Goal: Find specific page/section

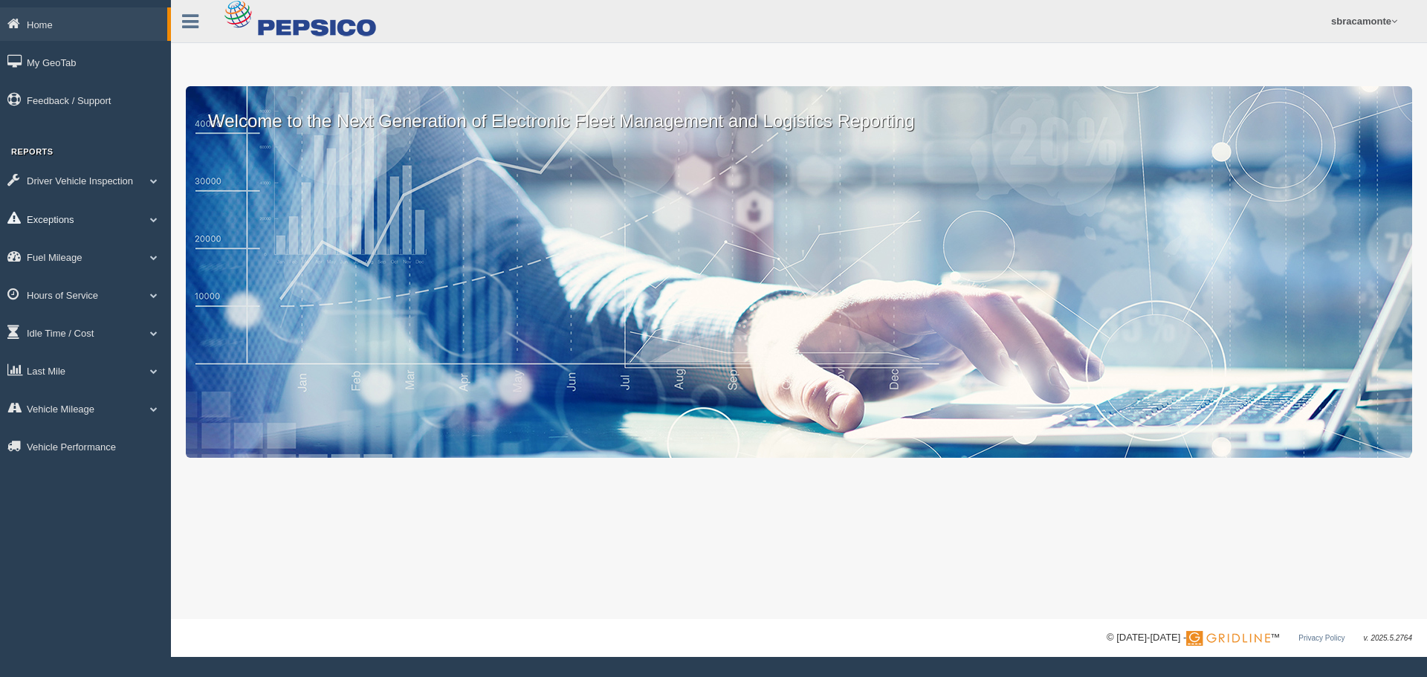
click at [85, 216] on link "Exceptions" at bounding box center [85, 218] width 171 height 33
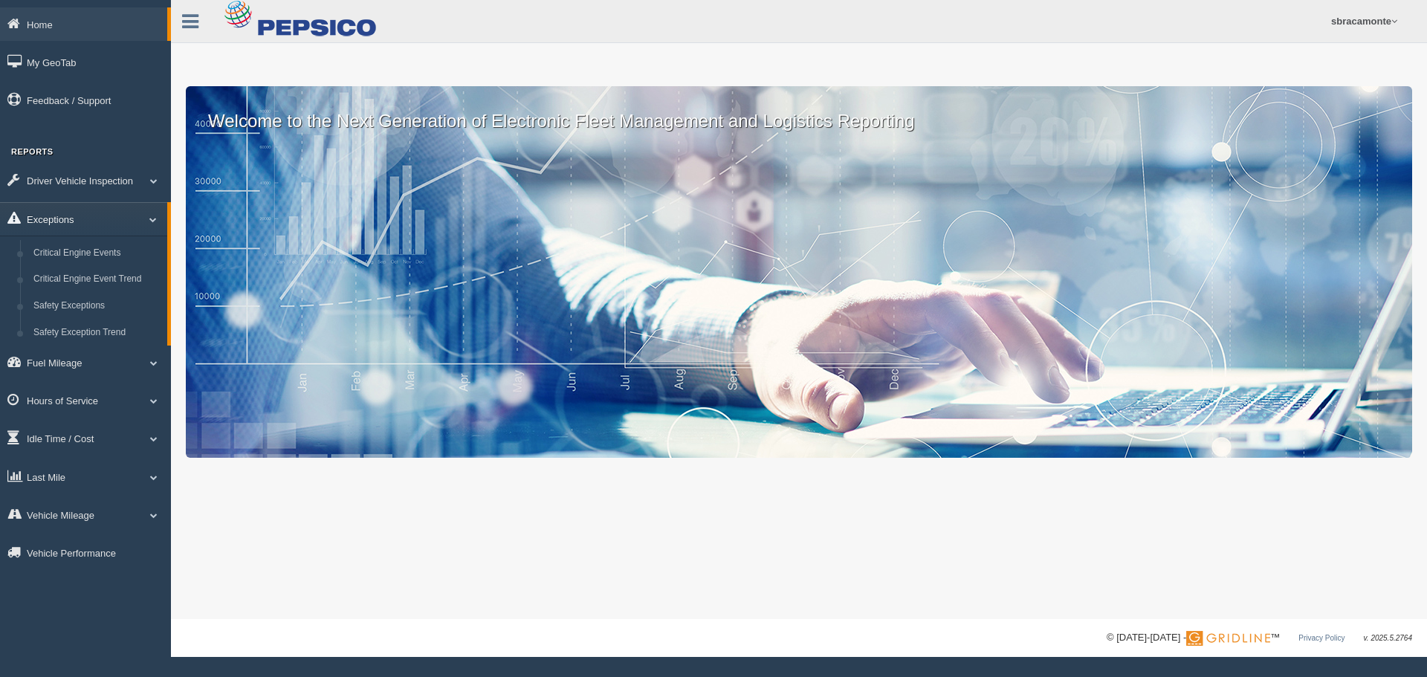
click at [86, 214] on link "Exceptions" at bounding box center [83, 218] width 167 height 33
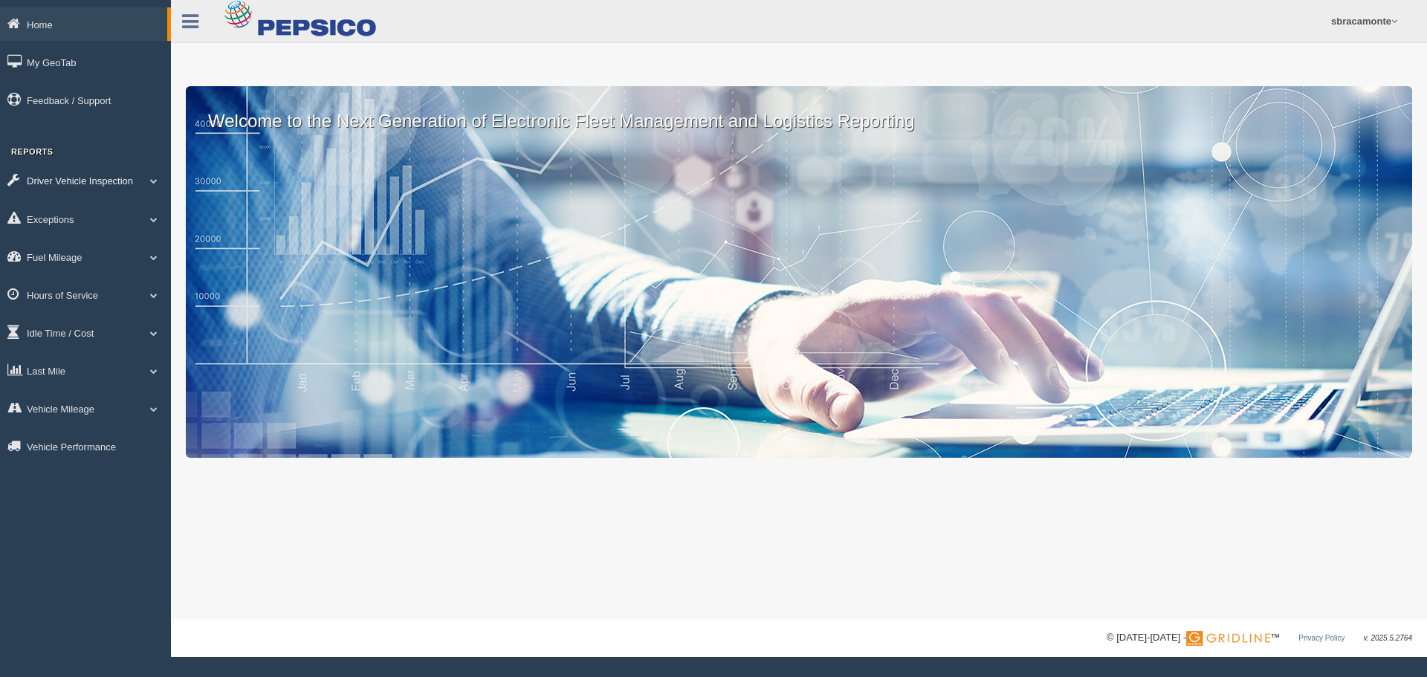
click at [134, 175] on link "Driver Vehicle Inspection" at bounding box center [85, 180] width 171 height 33
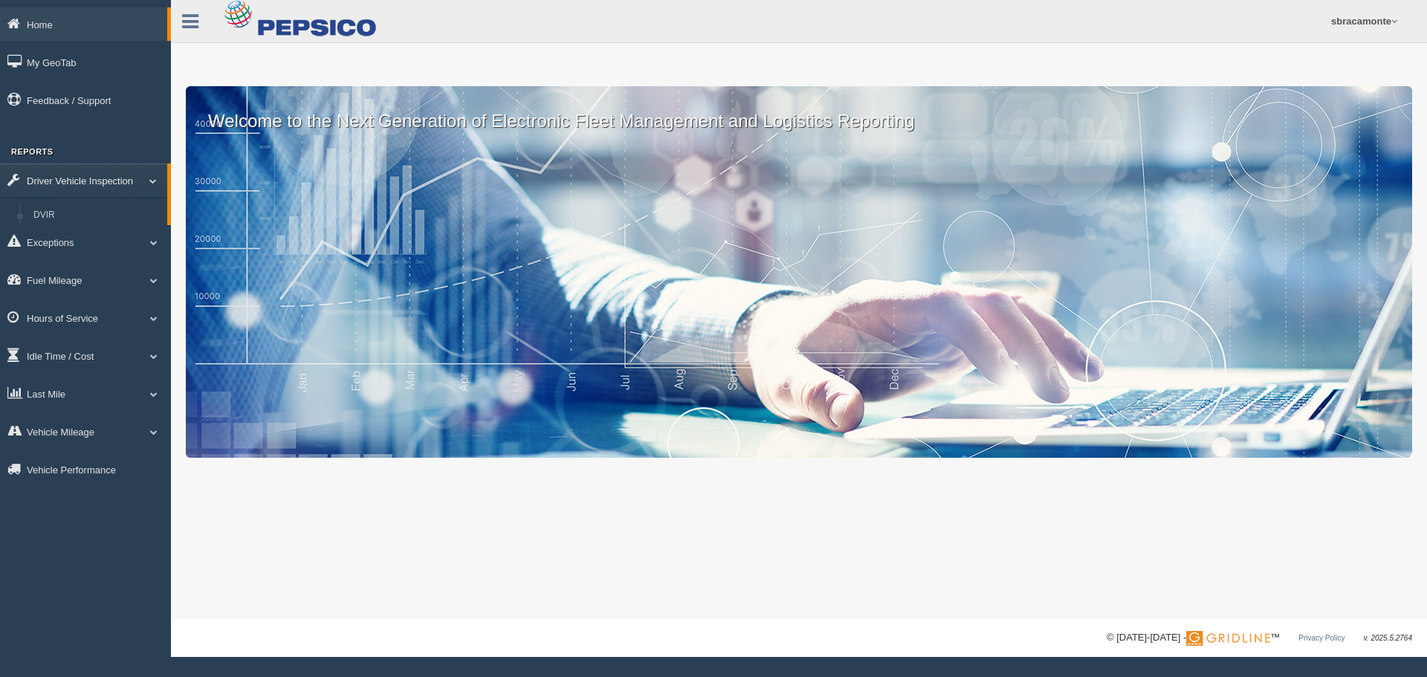
click at [132, 178] on link "Driver Vehicle Inspection" at bounding box center [83, 180] width 167 height 33
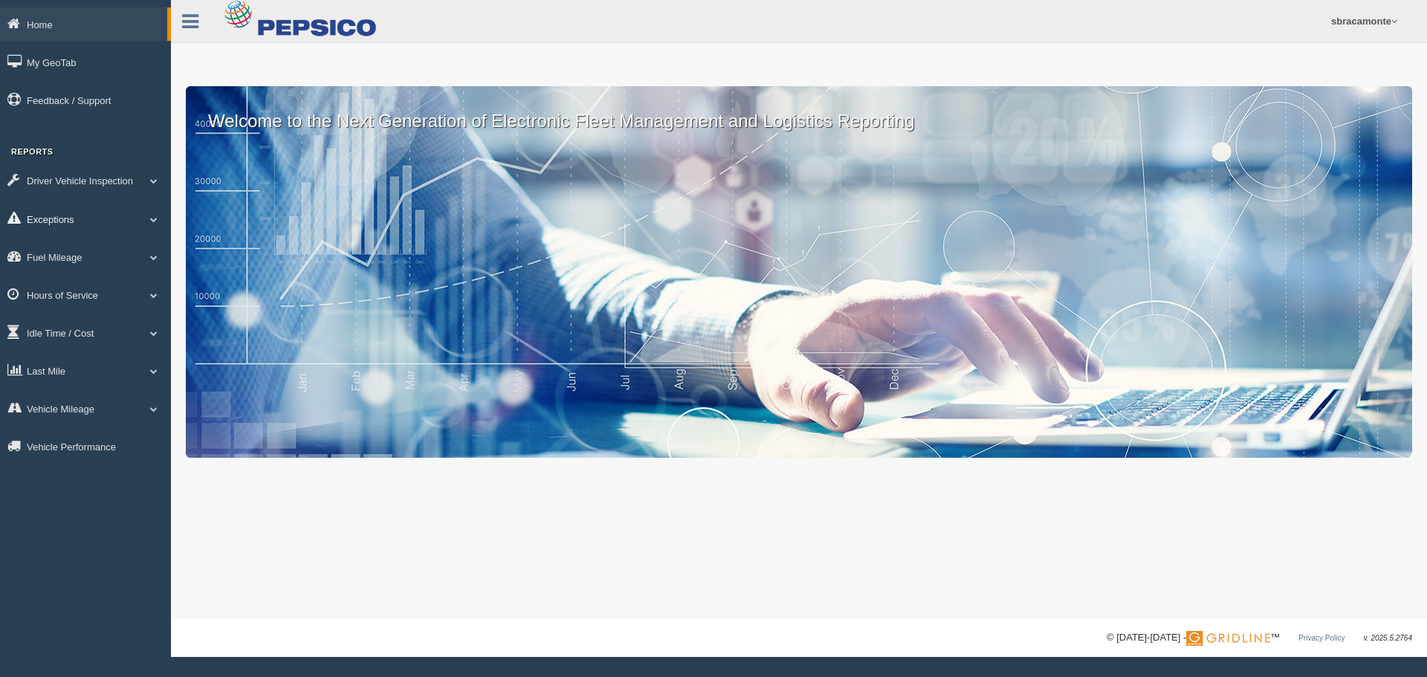
click at [145, 219] on span at bounding box center [153, 219] width 19 height 7
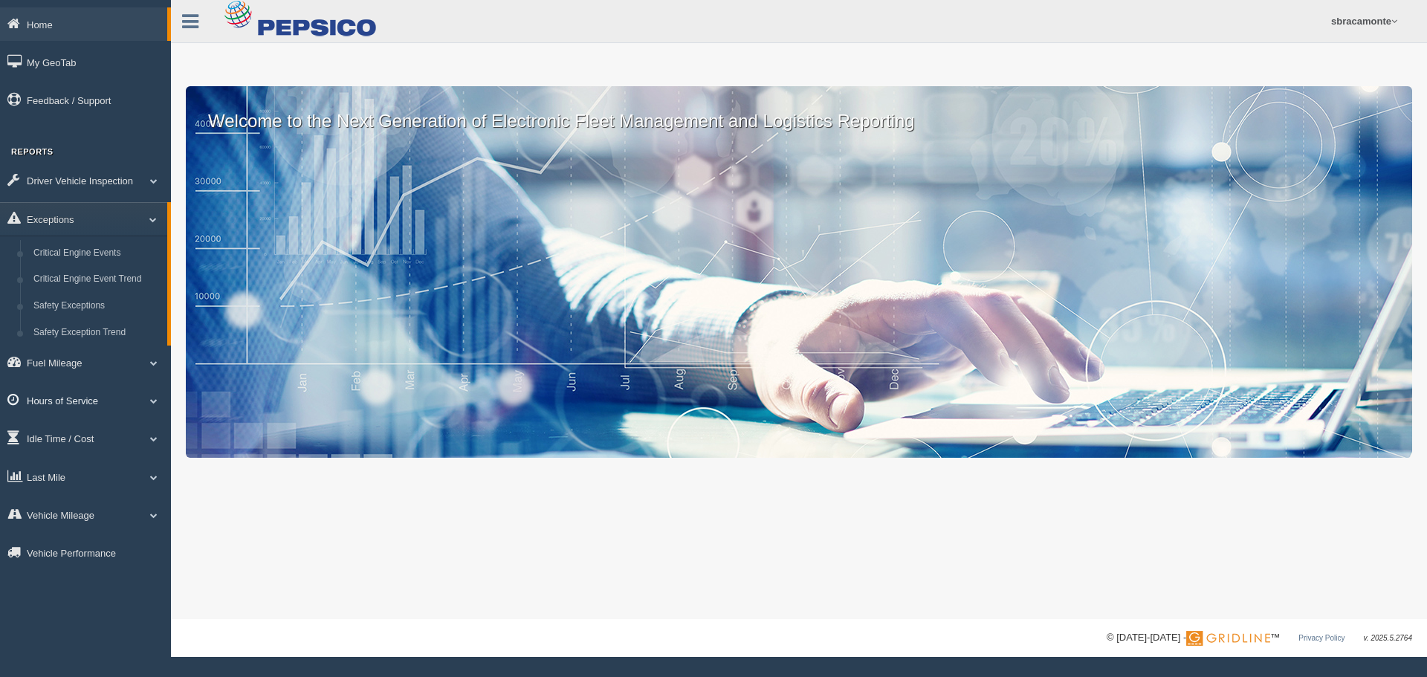
click at [120, 401] on link "Hours of Service" at bounding box center [85, 400] width 171 height 33
click at [78, 323] on link "HOS Explanation Reports" at bounding box center [97, 329] width 140 height 27
